Goal: Download file/media

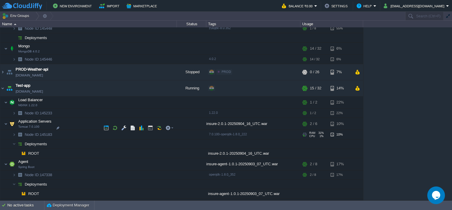
scroll to position [728, 0]
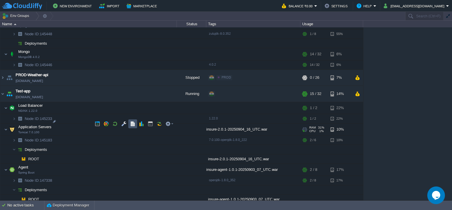
click at [134, 122] on button "button" at bounding box center [132, 123] width 5 height 5
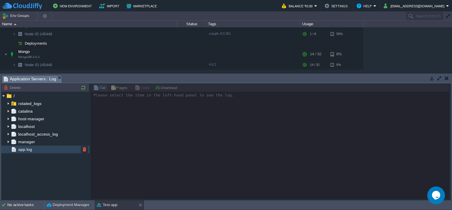
click at [28, 149] on span "app.log" at bounding box center [25, 149] width 16 height 5
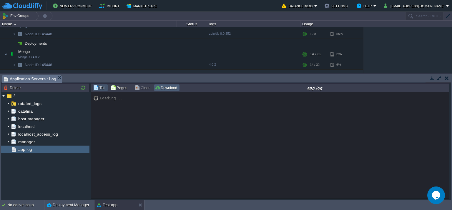
click at [167, 90] on button "Download" at bounding box center [167, 87] width 24 height 5
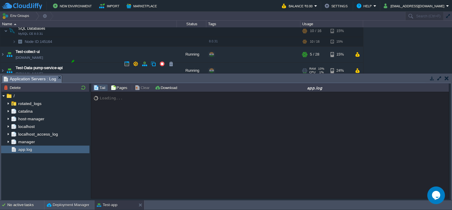
scroll to position [934, 0]
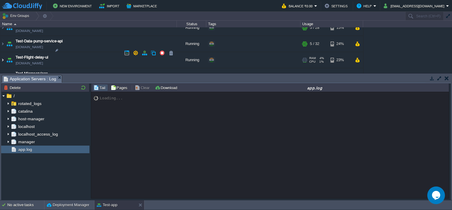
click at [2, 52] on img at bounding box center [2, 60] width 5 height 16
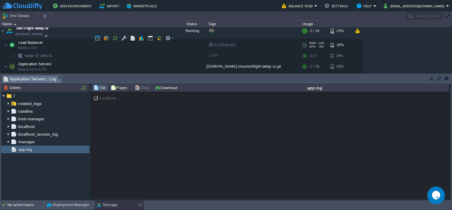
scroll to position [963, 0]
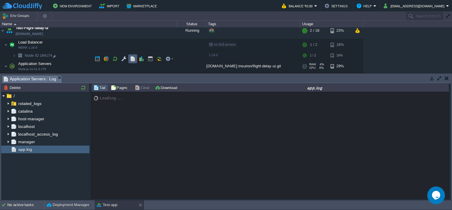
click at [132, 58] on button "button" at bounding box center [132, 58] width 5 height 5
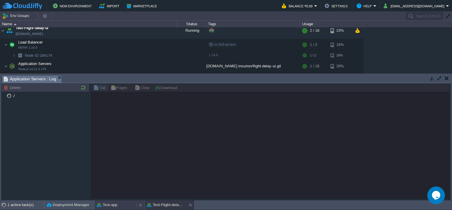
click at [117, 203] on button "Test-app" at bounding box center [107, 205] width 21 height 6
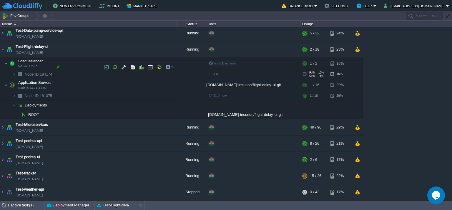
scroll to position [937, 0]
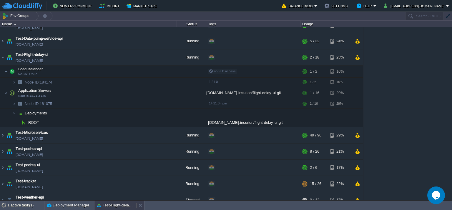
click at [115, 202] on div "Test-Flight-delay-ui" at bounding box center [115, 205] width 42 height 9
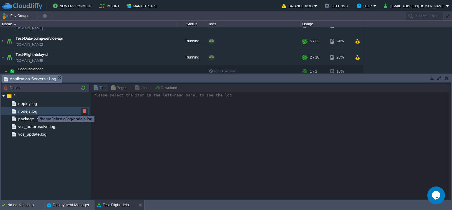
click at [34, 111] on span "nodejs.log" at bounding box center [27, 111] width 21 height 5
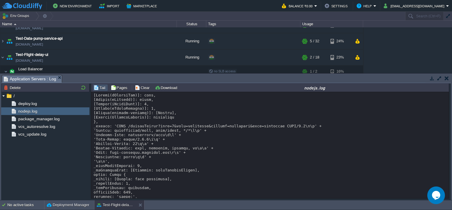
scroll to position [6693, 0]
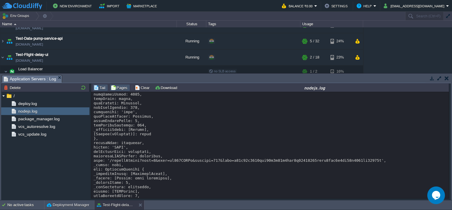
click at [118, 87] on button "Pages" at bounding box center [120, 87] width 19 height 5
type input "7"
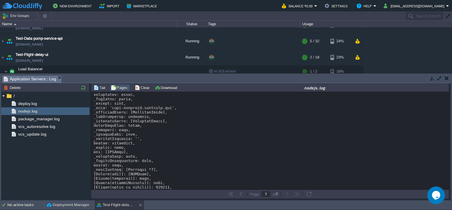
scroll to position [6459, 0]
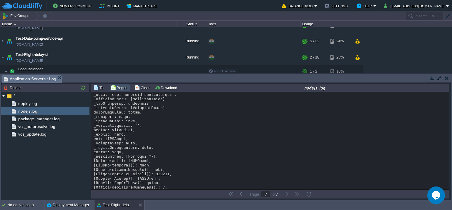
drag, startPoint x: 123, startPoint y: 130, endPoint x: 312, endPoint y: 138, distance: 189.8
copy div "[URL][DOMAIN_NAME]"
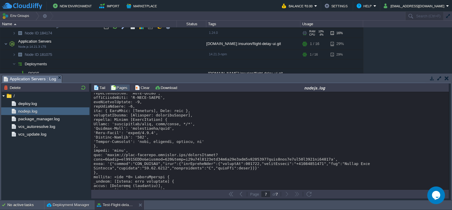
scroll to position [995, 0]
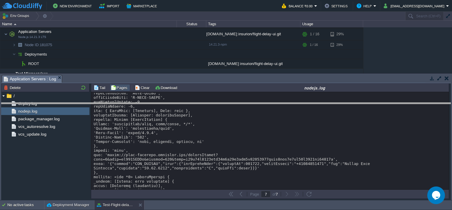
drag, startPoint x: 107, startPoint y: 76, endPoint x: 106, endPoint y: 81, distance: 4.7
click at [102, 104] on body "New Environment Import Marketplace Bonus ₹0.00 Upgrade Account Balance ₹0.00 Se…" at bounding box center [226, 105] width 452 height 210
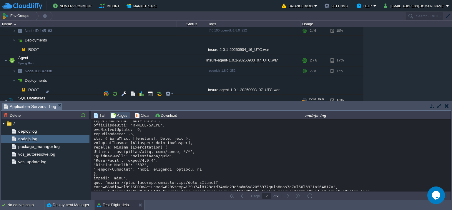
scroll to position [800, 0]
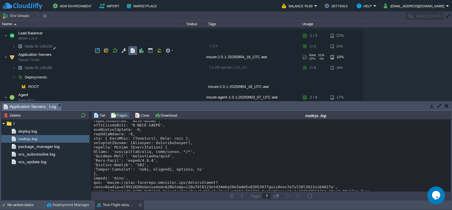
click at [131, 51] on button "button" at bounding box center [132, 50] width 5 height 5
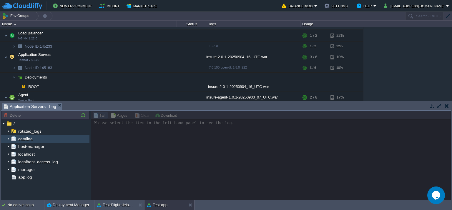
click at [4, 137] on img at bounding box center [3, 137] width 5 height 5
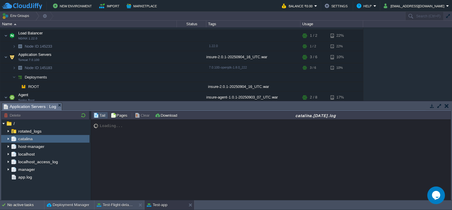
click at [7, 137] on img at bounding box center [8, 139] width 5 height 8
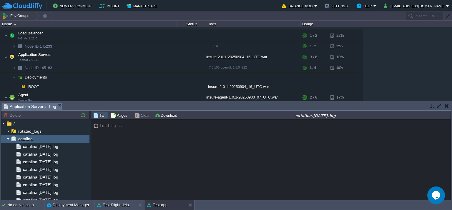
scroll to position [241, 0]
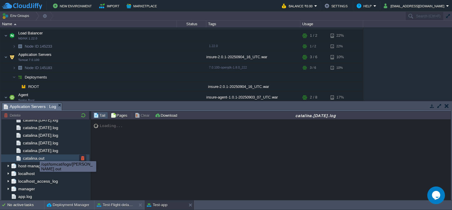
click at [34, 154] on div "catalina.out" at bounding box center [45, 158] width 88 height 8
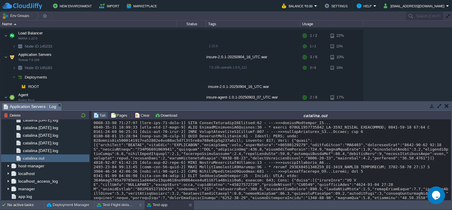
scroll to position [9829, 0]
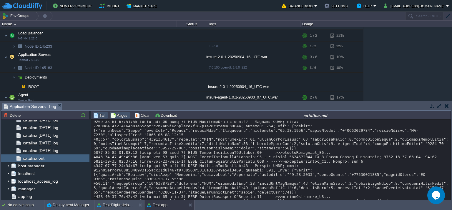
click at [120, 113] on button "Pages" at bounding box center [120, 115] width 19 height 5
type input "11"
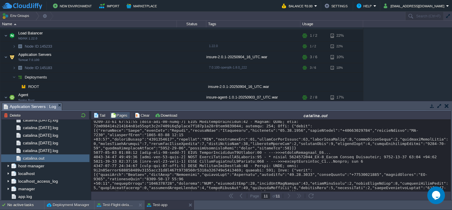
scroll to position [9830, 0]
click at [169, 111] on div "Tail Pages Clear Download catalina.out" at bounding box center [271, 115] width 360 height 9
click at [166, 117] on button "Download" at bounding box center [167, 115] width 24 height 5
